Goal: Task Accomplishment & Management: Use online tool/utility

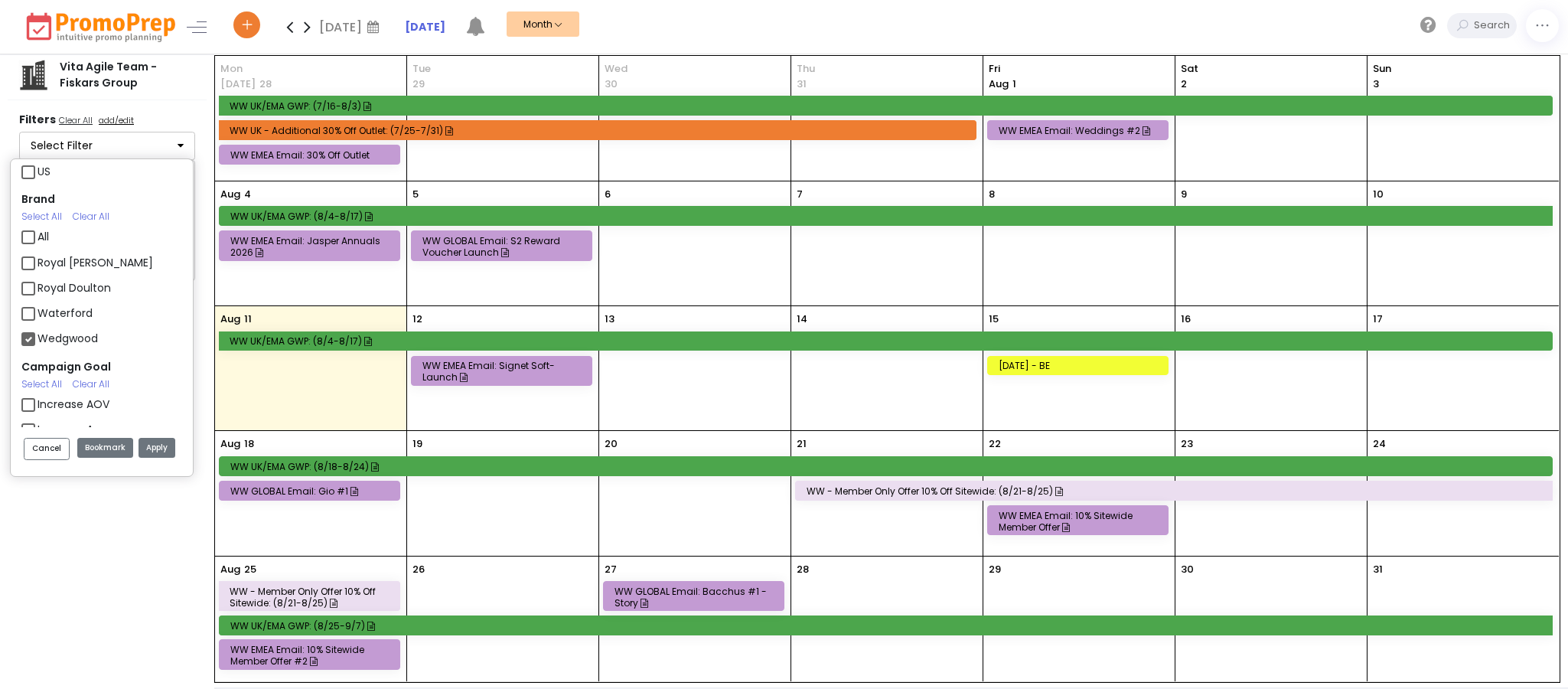
scroll to position [168, 0]
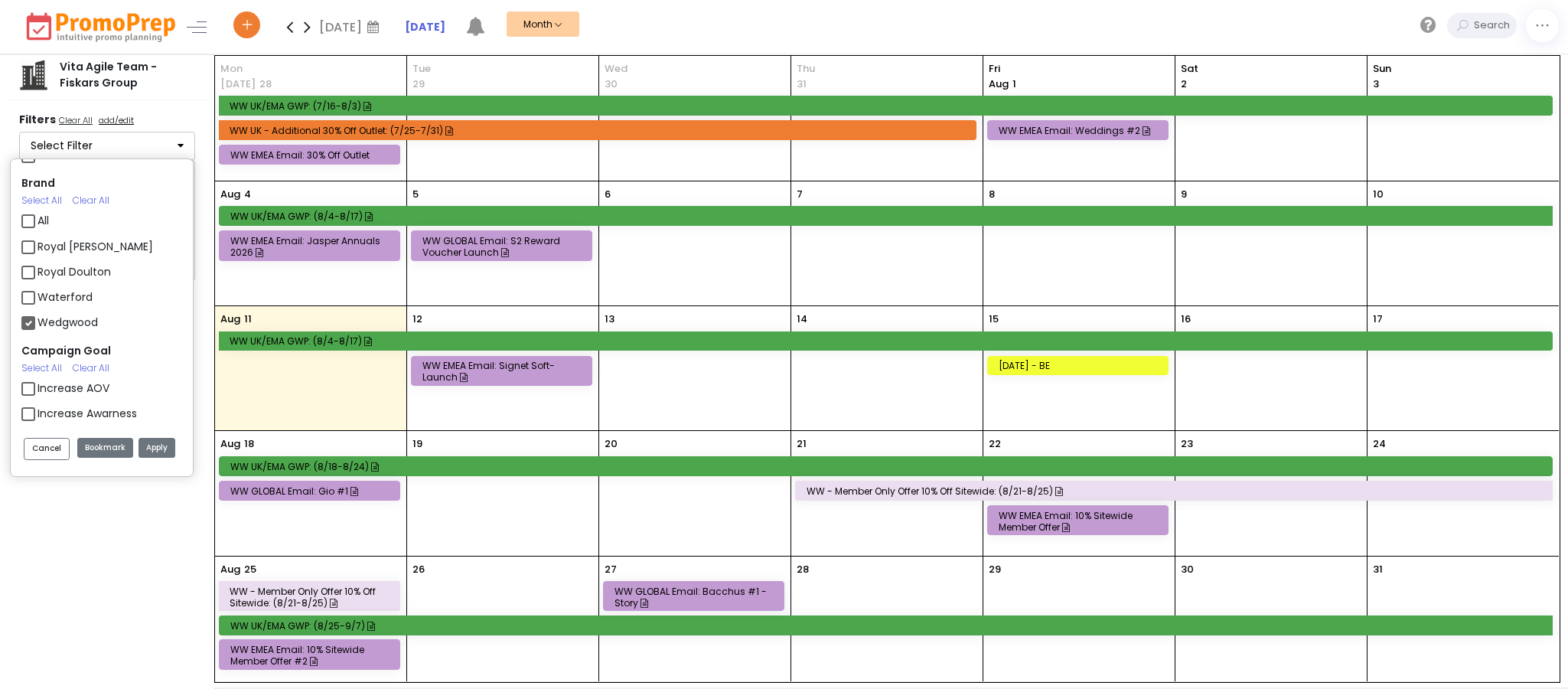
click at [104, 274] on label "Royal Doulton" at bounding box center [75, 272] width 74 height 16
click at [47, 271] on input "Royal Doulton" at bounding box center [43, 266] width 10 height 10
checkbox input "true"
click at [88, 248] on label "Royal [PERSON_NAME]" at bounding box center [95, 247] width 115 height 16
click at [47, 246] on input "Royal [PERSON_NAME]" at bounding box center [43, 240] width 10 height 10
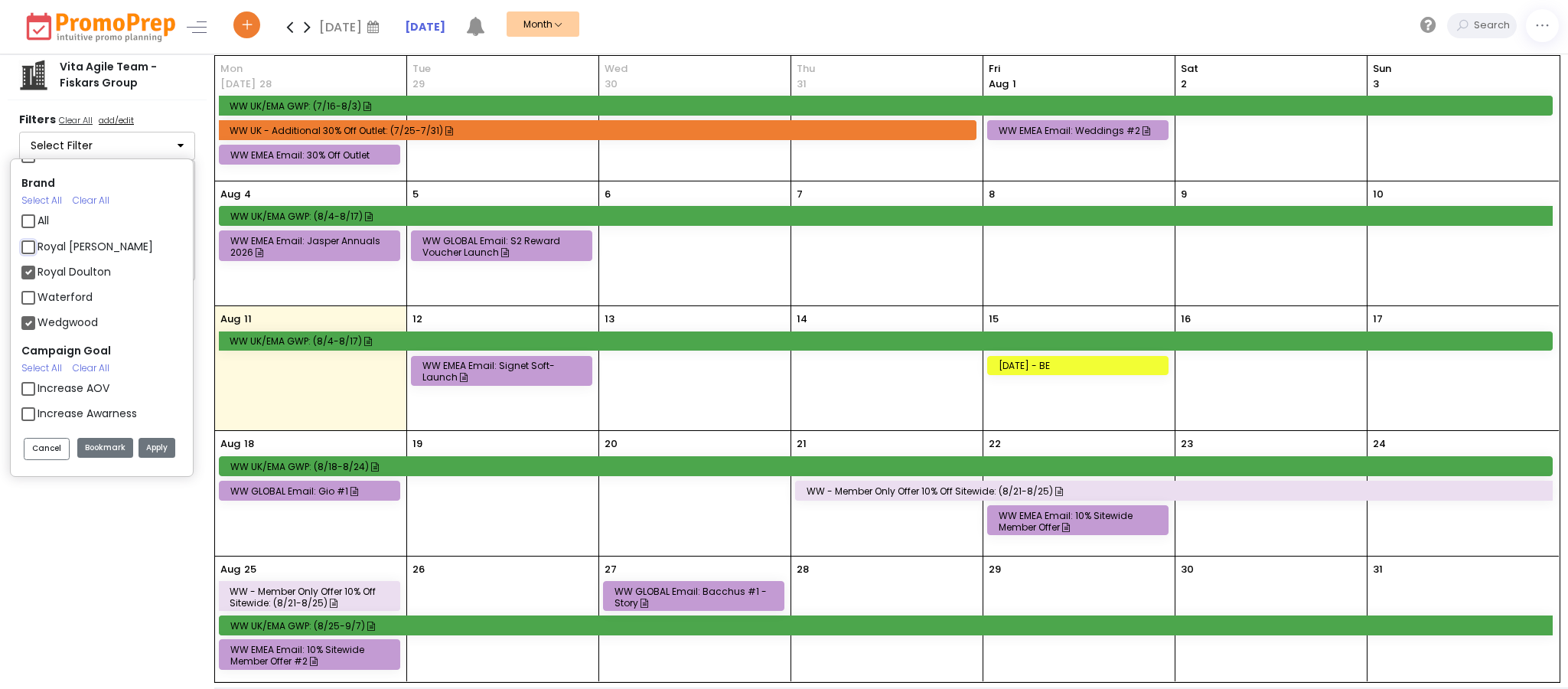
checkbox input "true"
click at [38, 271] on label "Royal Doulton" at bounding box center [75, 272] width 74 height 16
click at [38, 271] on input "Royal Doulton" at bounding box center [43, 266] width 10 height 10
checkbox input "false"
click at [38, 318] on label "Wedgwood" at bounding box center [68, 323] width 60 height 16
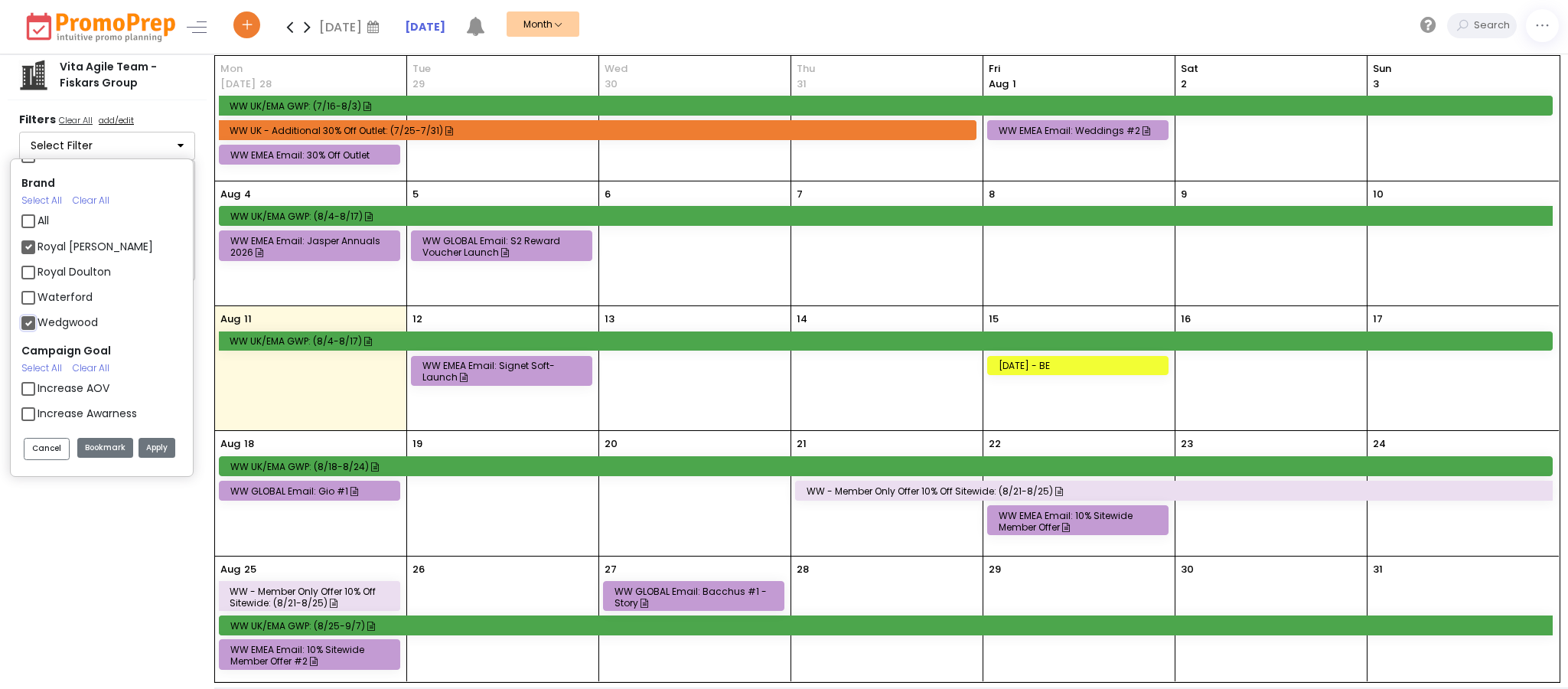
click at [38, 318] on input "Wedgwood" at bounding box center [43, 317] width 10 height 10
checkbox input "false"
click at [163, 451] on button "Apply" at bounding box center [157, 448] width 37 height 20
